Goal: Task Accomplishment & Management: Use online tool/utility

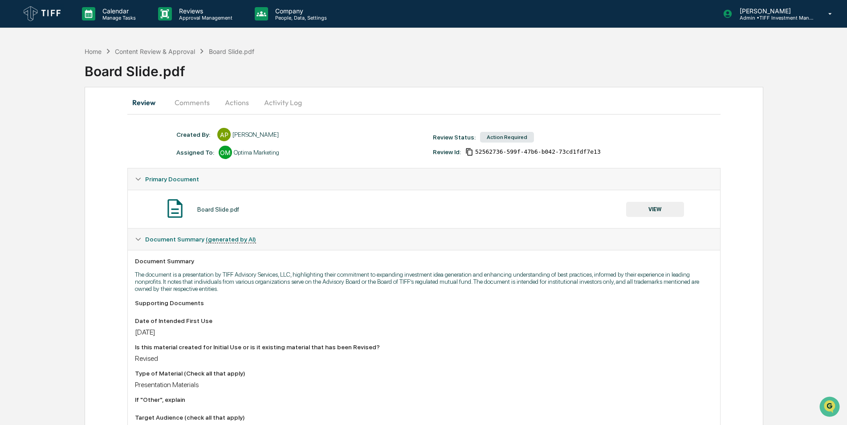
click at [198, 109] on button "Comments" at bounding box center [191, 102] width 49 height 21
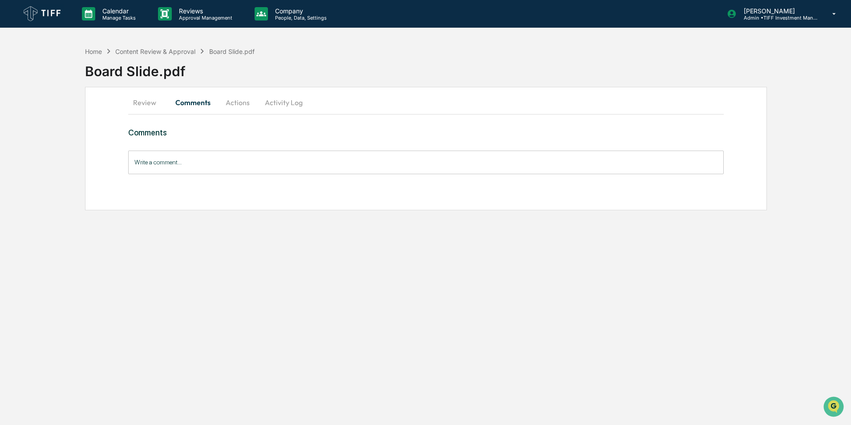
click at [242, 167] on input "Write a comment..." at bounding box center [425, 162] width 595 height 24
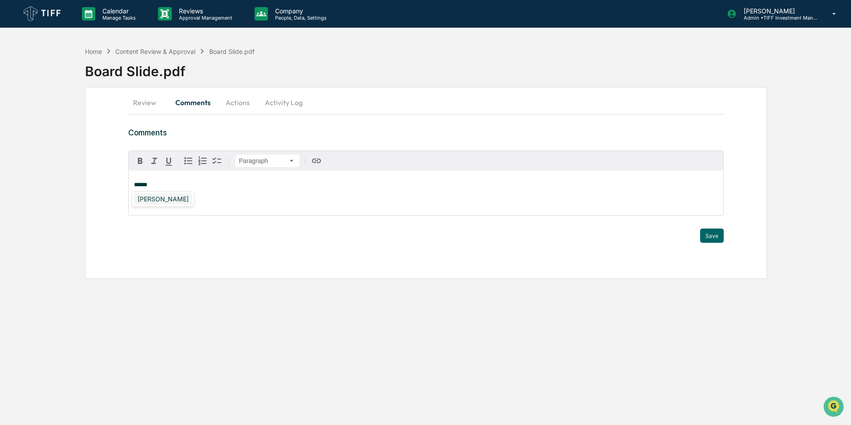
click at [183, 199] on div "[PERSON_NAME]" at bounding box center [163, 198] width 58 height 11
click at [717, 239] on button "Save" at bounding box center [712, 235] width 24 height 14
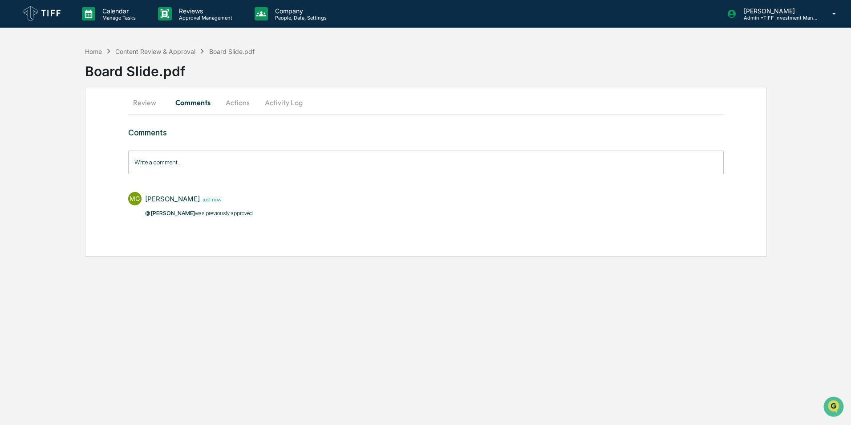
click at [238, 105] on button "Actions" at bounding box center [238, 102] width 40 height 21
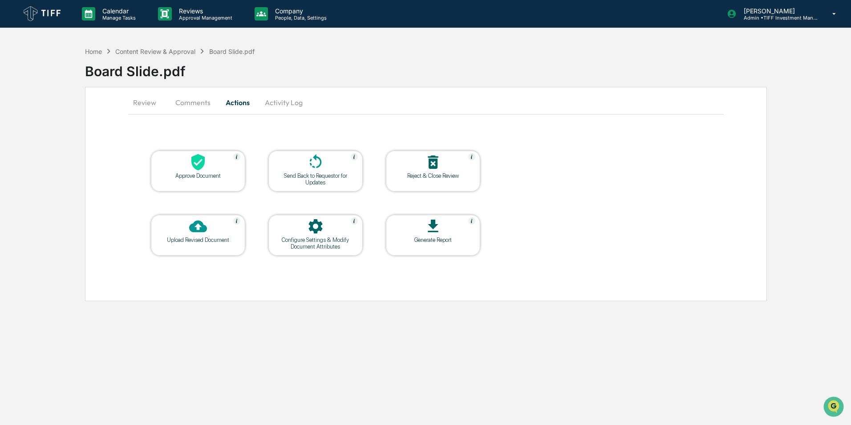
click at [638, 180] on div "Approve Document Send Back to Requestor for Updates Reject & Close Review Uploa…" at bounding box center [425, 203] width 595 height 150
click at [144, 101] on button "Review" at bounding box center [148, 102] width 40 height 21
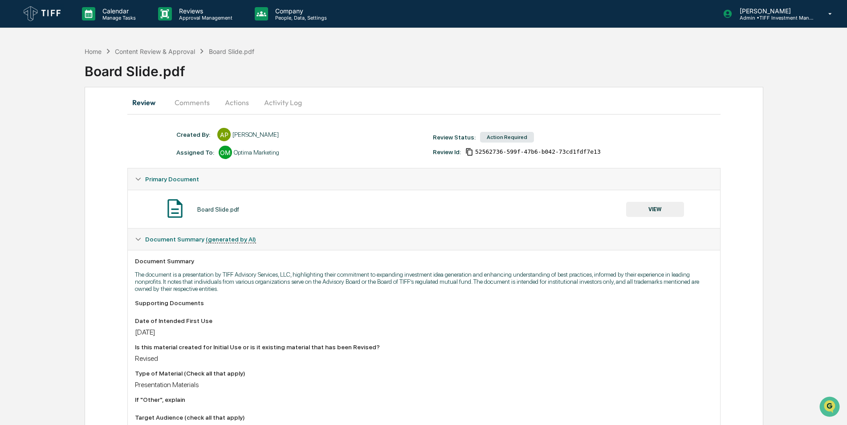
click at [221, 102] on button "Actions" at bounding box center [237, 102] width 40 height 21
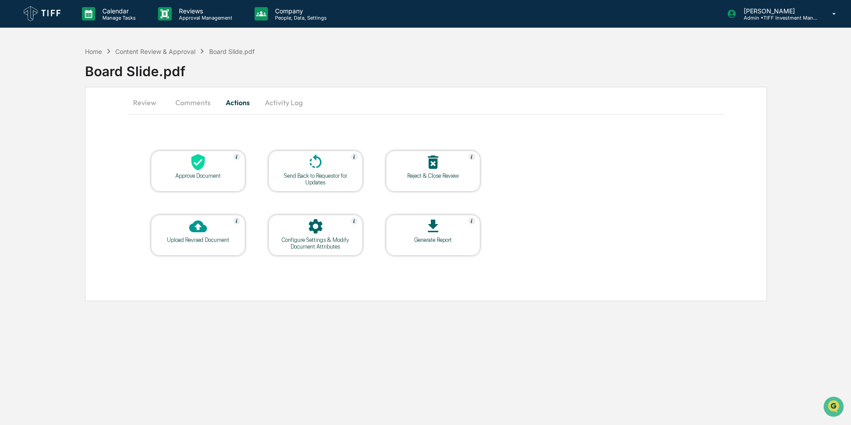
click at [195, 174] on div "Approve Document" at bounding box center [198, 175] width 80 height 7
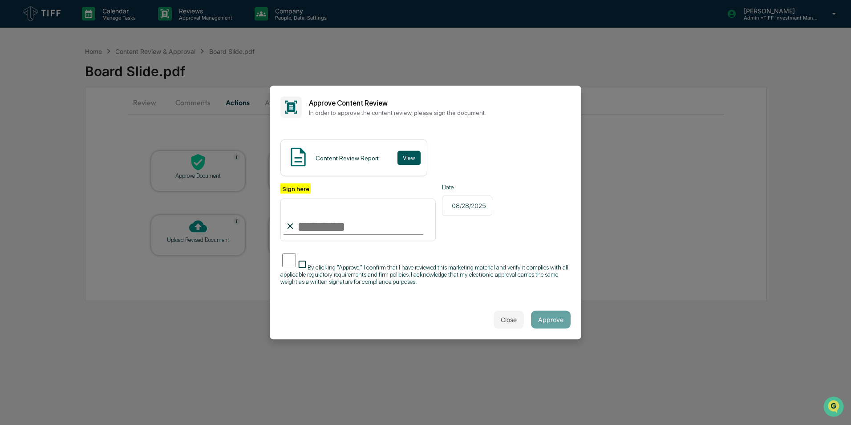
click at [410, 159] on button "View" at bounding box center [408, 157] width 23 height 14
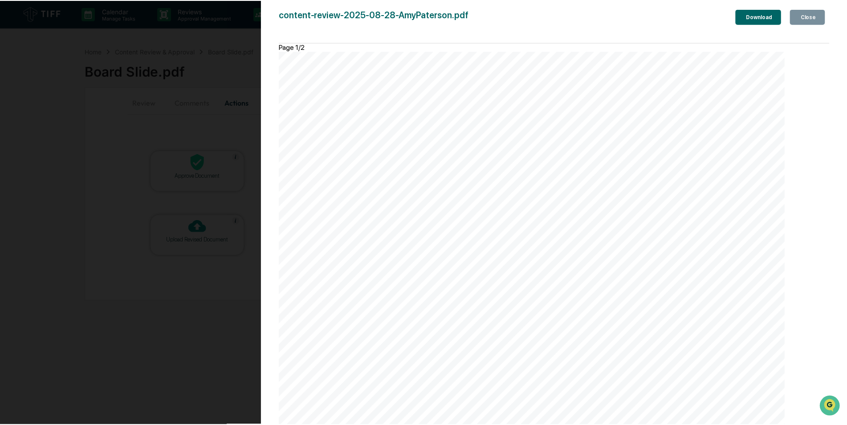
scroll to position [515, 0]
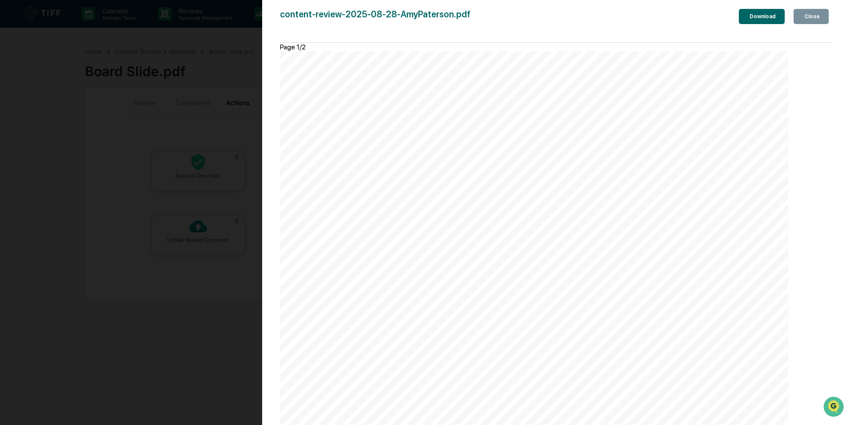
click at [822, 15] on button "Close" at bounding box center [811, 16] width 35 height 15
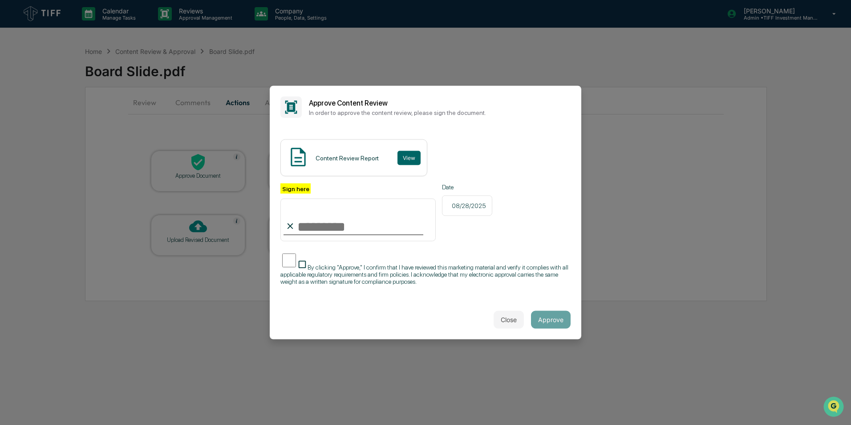
click at [345, 231] on input "Sign here" at bounding box center [357, 219] width 155 height 43
type input "**********"
click at [555, 319] on button "Approve" at bounding box center [551, 319] width 40 height 18
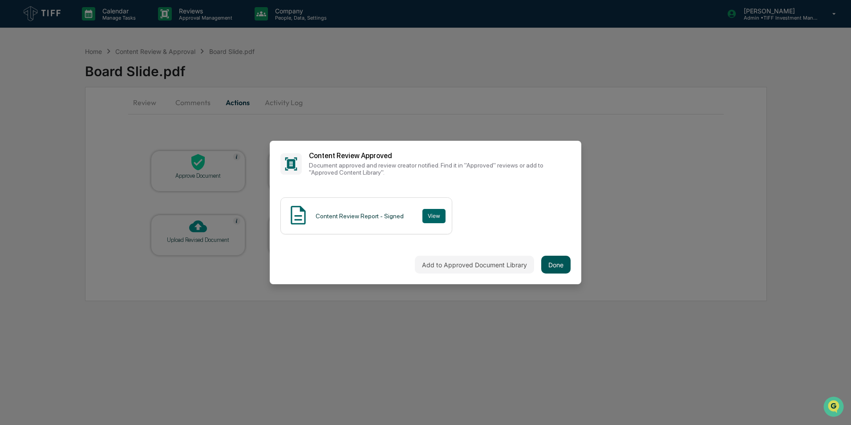
click at [564, 272] on button "Done" at bounding box center [555, 264] width 29 height 18
